Goal: Book appointment/travel/reservation

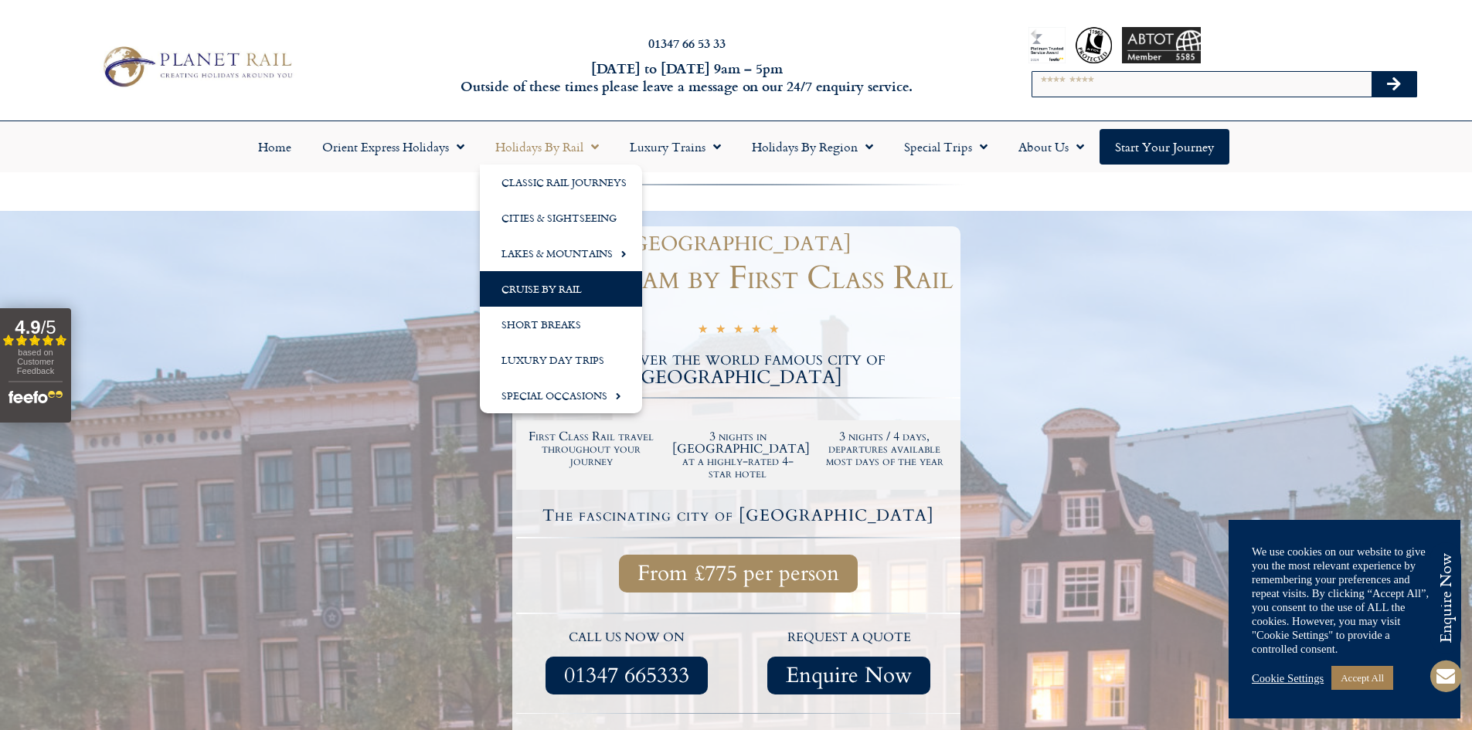
click at [532, 291] on link "Cruise by Rail" at bounding box center [561, 289] width 162 height 36
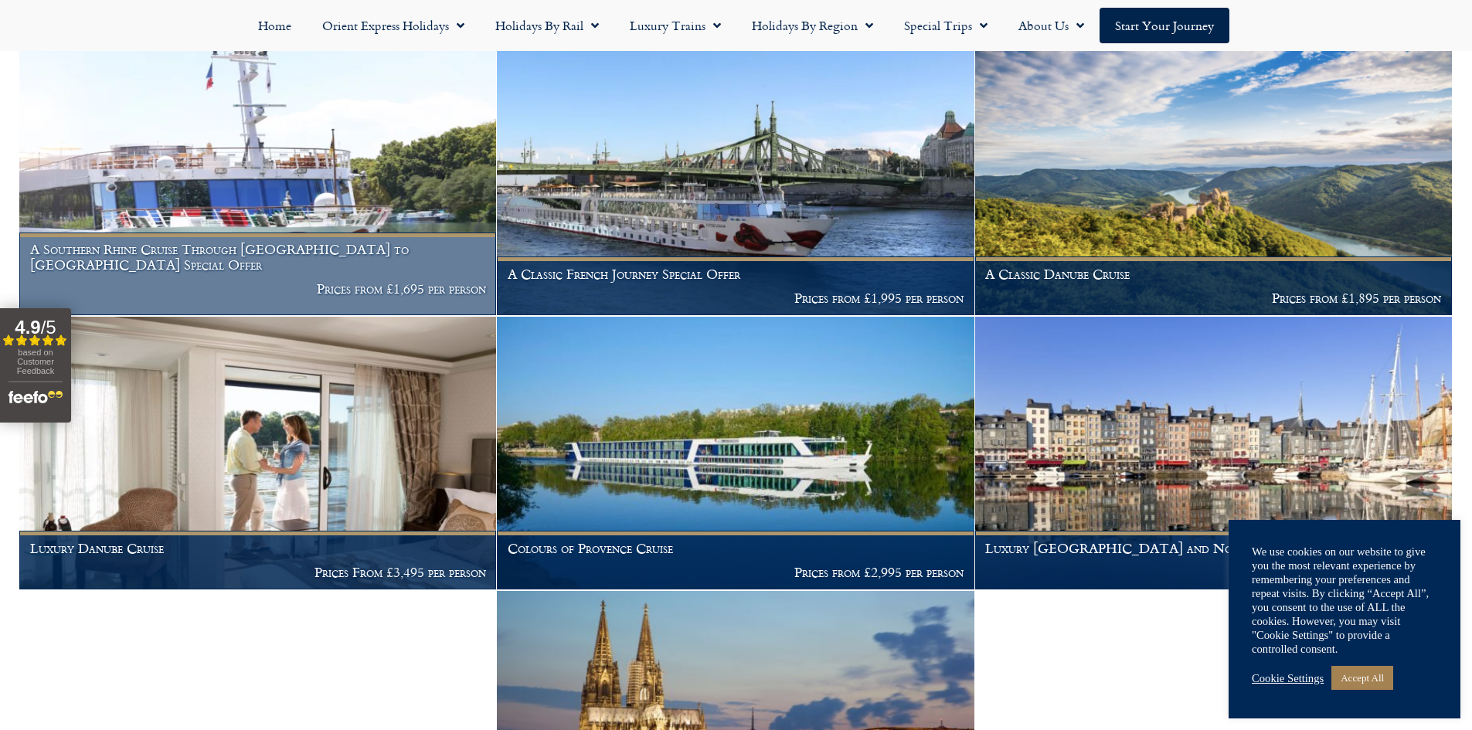
scroll to position [464, 0]
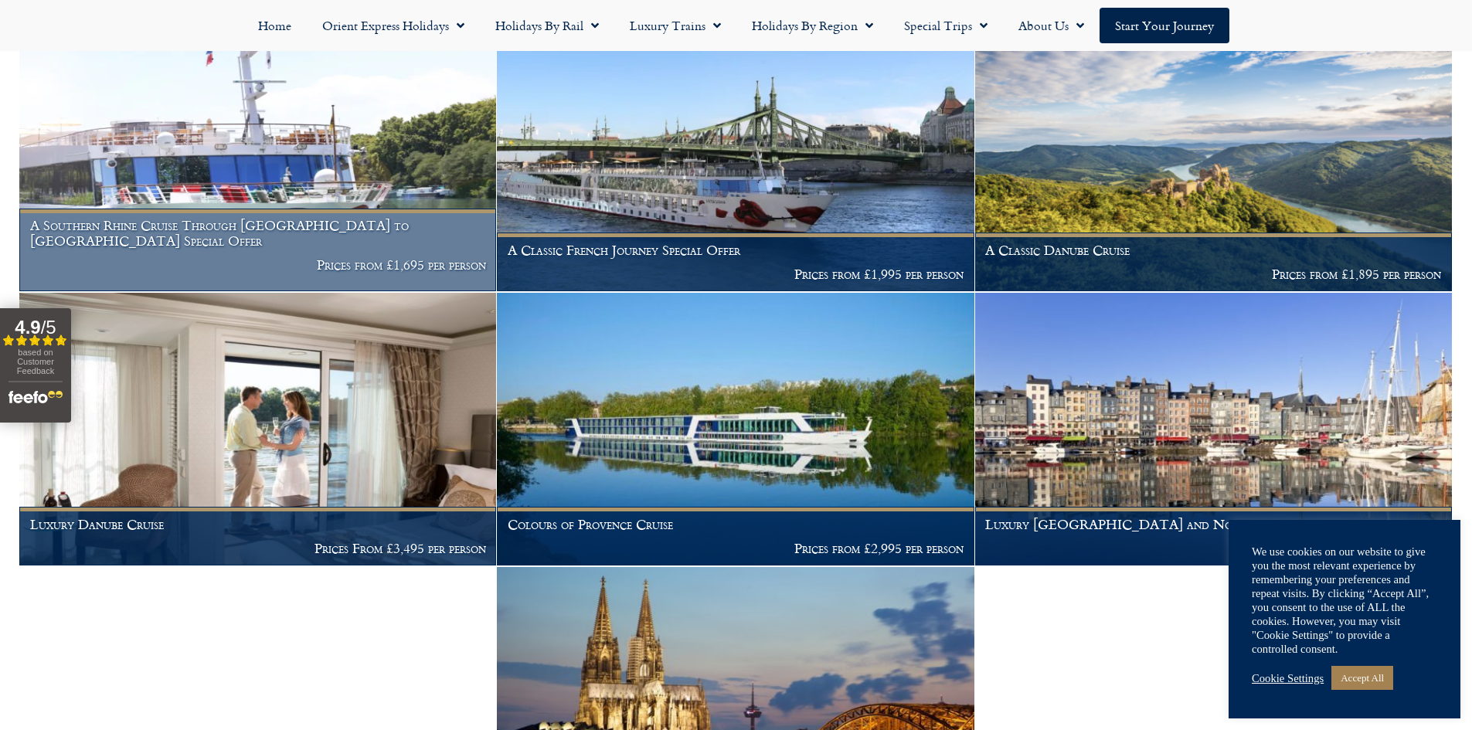
click at [303, 183] on img at bounding box center [257, 155] width 477 height 273
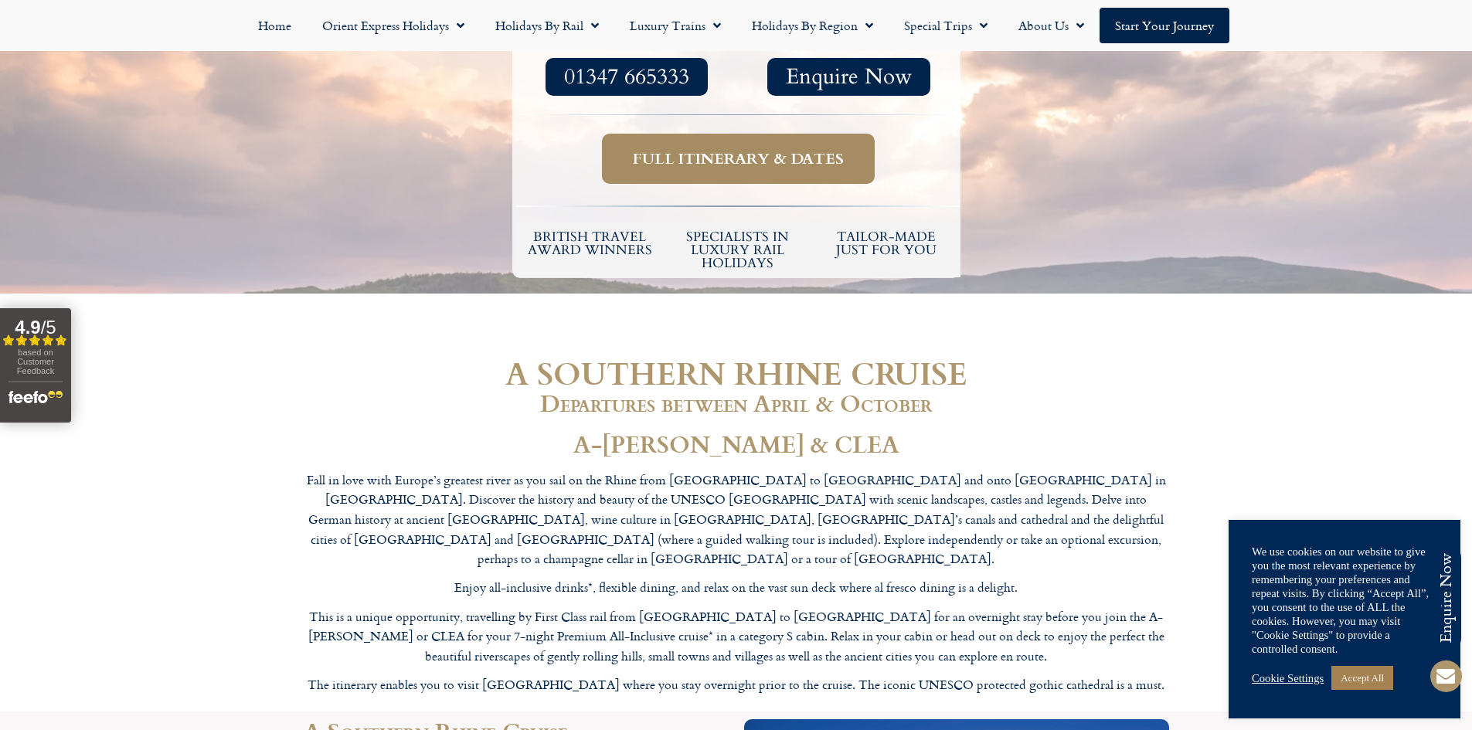
scroll to position [773, 0]
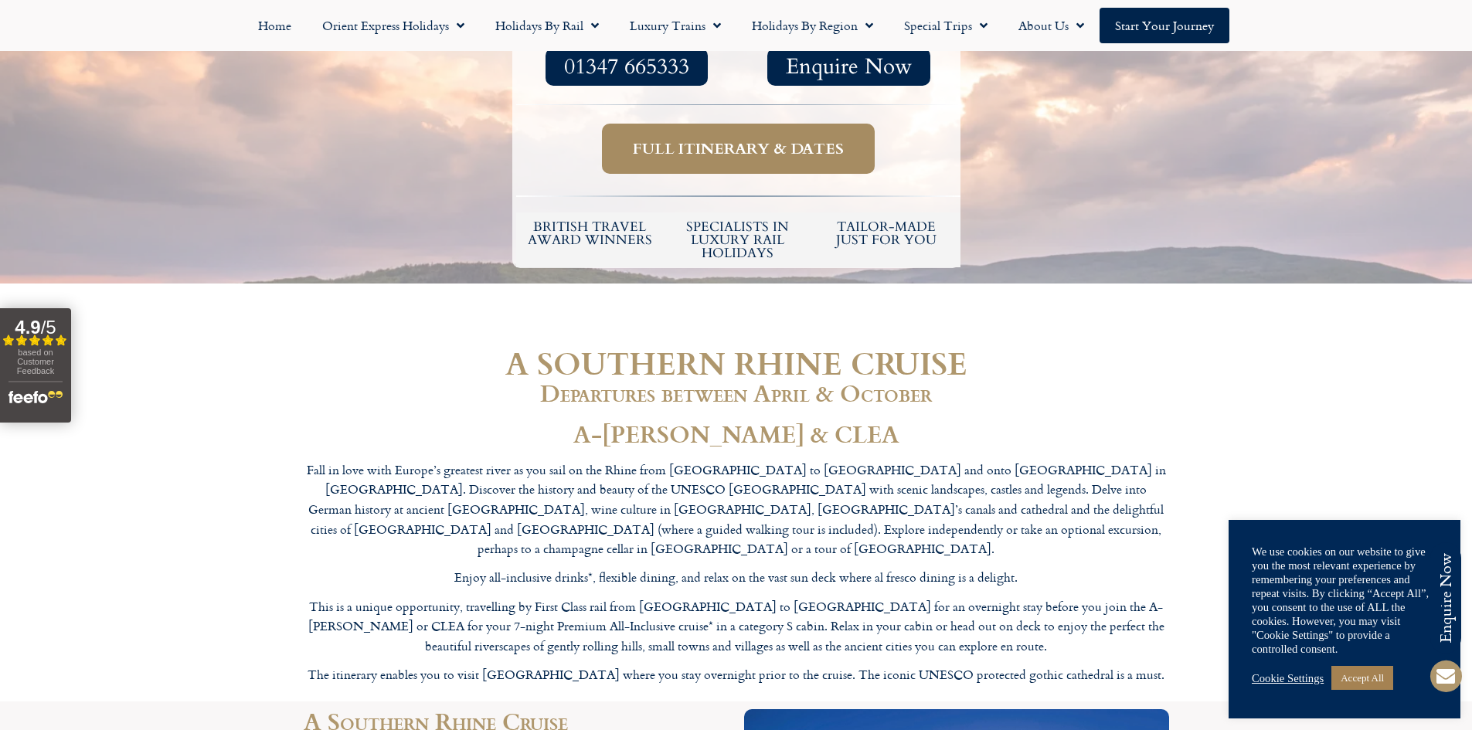
click at [732, 139] on span "Full itinerary & dates" at bounding box center [738, 148] width 211 height 19
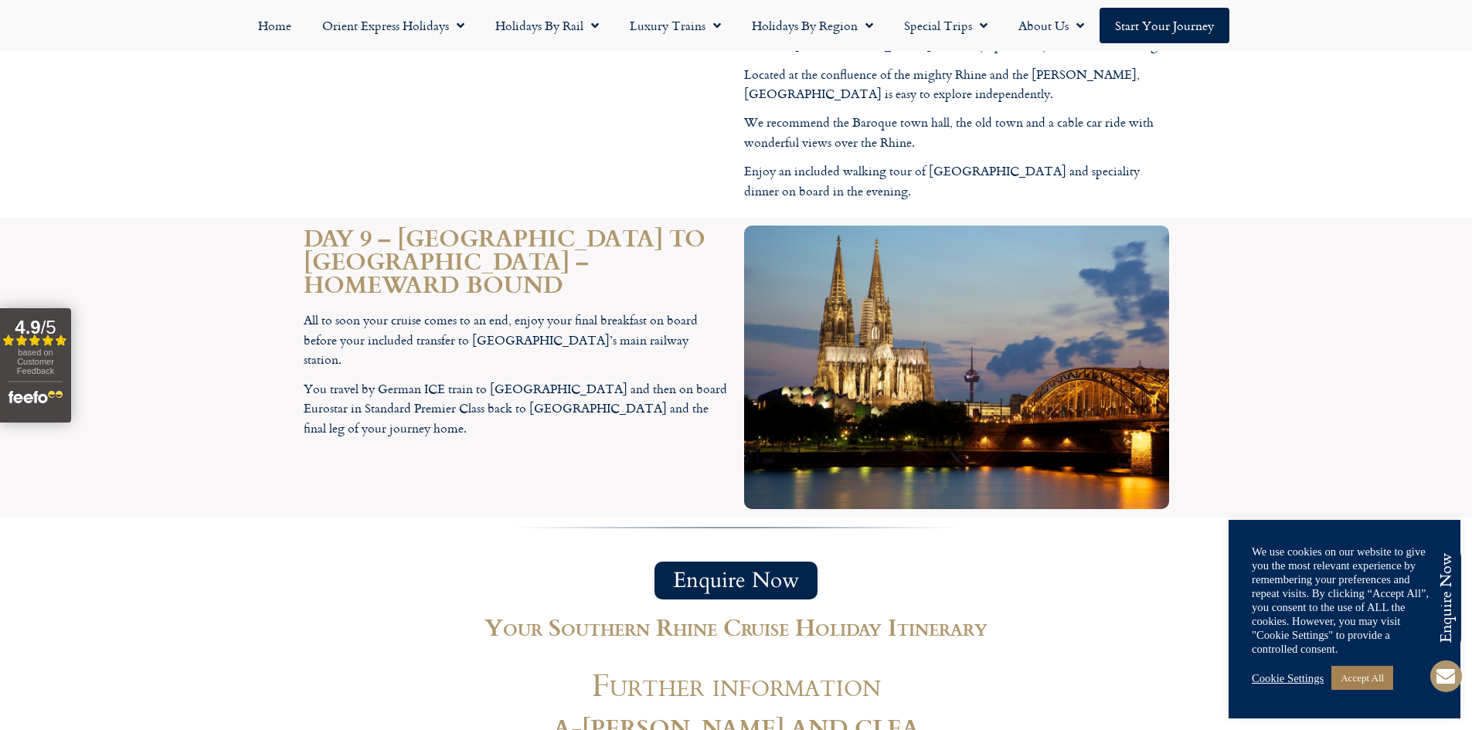
scroll to position [5351, 0]
